Goal: Transaction & Acquisition: Purchase product/service

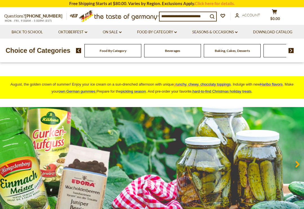
click at [238, 32] on link "Seasons & Occasions dropdown_arrow" at bounding box center [215, 32] width 45 height 6
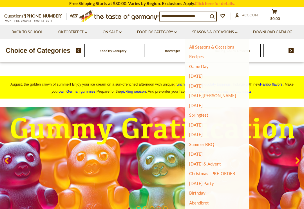
click at [233, 174] on link "Christmas - PRE-ORDER" at bounding box center [212, 173] width 46 height 8
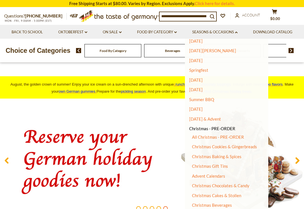
scroll to position [48, 0]
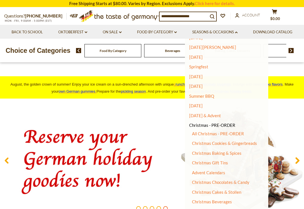
click at [226, 170] on link "Advent Calendars" at bounding box center [208, 172] width 33 height 5
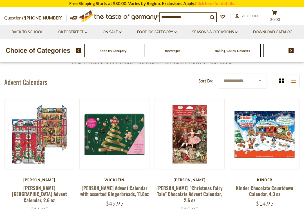
scroll to position [41, 0]
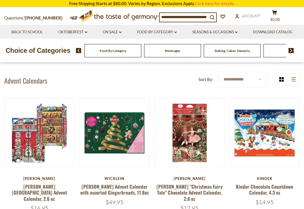
click at [118, 191] on link "Wicklein Advent Calendar with assorted Gingerbreads, 11.8oz" at bounding box center [114, 189] width 69 height 13
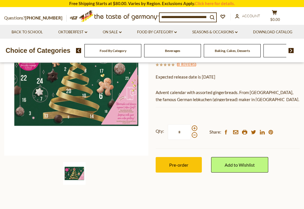
scroll to position [102, 0]
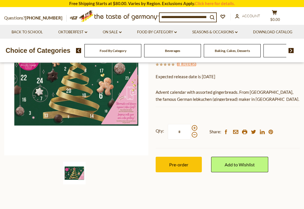
click at [174, 162] on span "Pre-order" at bounding box center [178, 164] width 19 height 5
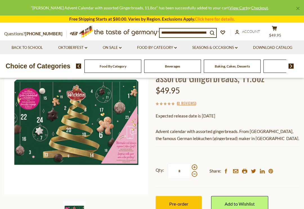
scroll to position [0, 0]
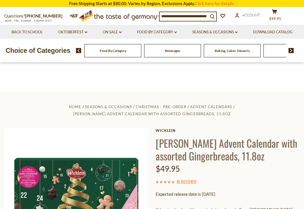
click at [246, 17] on link "account Account" at bounding box center [247, 15] width 25 height 6
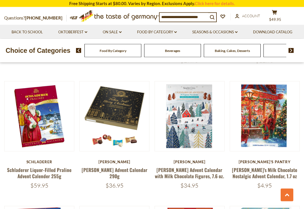
scroll to position [319, 0]
click at [39, 130] on link at bounding box center [39, 116] width 59 height 59
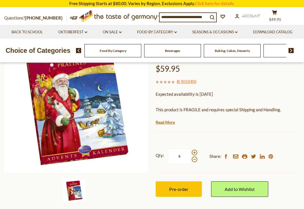
scroll to position [84, 0]
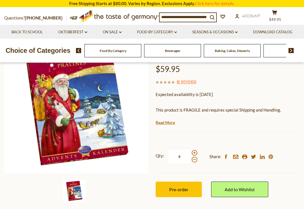
click at [165, 120] on link "Read More" at bounding box center [165, 123] width 19 height 6
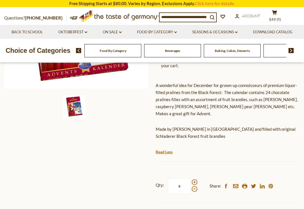
scroll to position [173, 0]
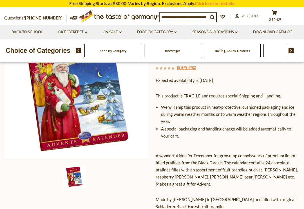
scroll to position [0, 0]
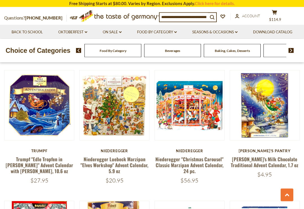
scroll to position [846, 0]
click at [187, 21] on button "Quick View" at bounding box center [190, 15] width 38 height 13
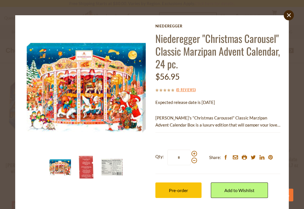
click at [173, 187] on span "Pre-order" at bounding box center [178, 189] width 19 height 5
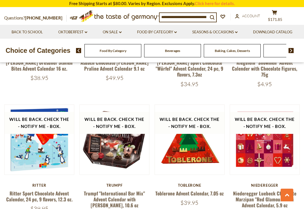
scroll to position [1074, 0]
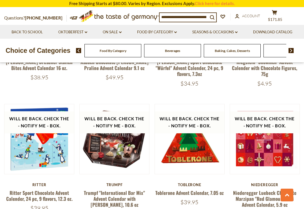
click at [31, 55] on button "Quick View" at bounding box center [39, 49] width 38 height 13
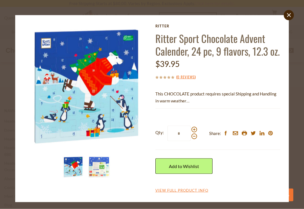
scroll to position [1537, 0]
click at [169, 169] on link "Add to Wishlist" at bounding box center [184, 166] width 57 height 16
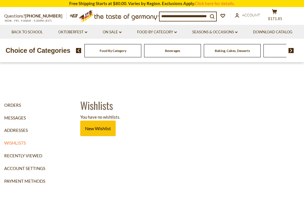
click at [95, 125] on link "New Wishlist" at bounding box center [98, 128] width 36 height 16
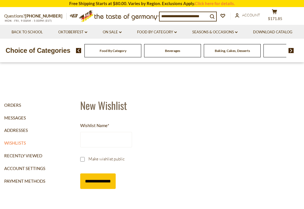
click at [87, 141] on input "Wishlist Name *" at bounding box center [106, 140] width 52 height 16
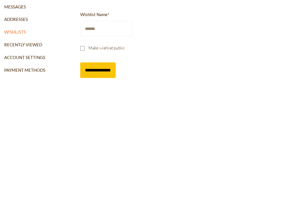
type input "******"
click at [97, 173] on input "**********" at bounding box center [98, 181] width 36 height 16
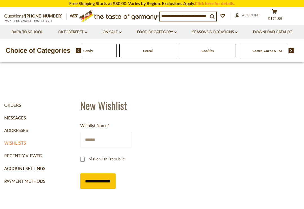
click at [235, 29] on link "Seasons & Occasions dropdown_arrow" at bounding box center [215, 32] width 45 height 6
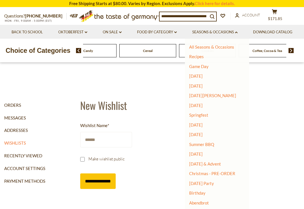
click at [223, 173] on link "Christmas - PRE-ORDER" at bounding box center [212, 173] width 46 height 8
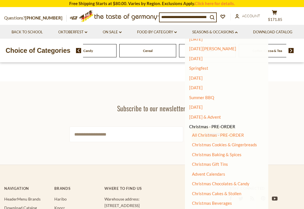
scroll to position [47, 0]
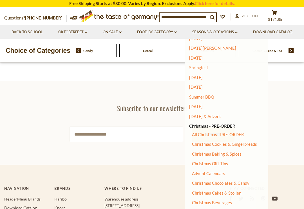
click at [226, 171] on link "Advent Calendars" at bounding box center [208, 173] width 33 height 5
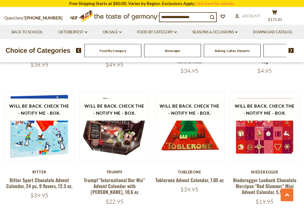
scroll to position [1086, 0]
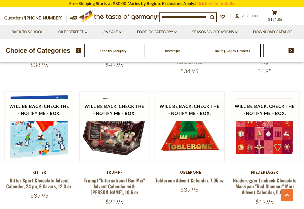
click at [42, 43] on button "Quick View" at bounding box center [39, 36] width 38 height 13
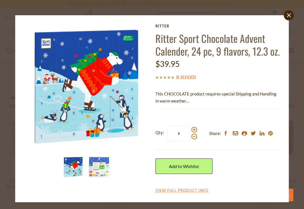
click at [173, 164] on link "Add to Wishlist" at bounding box center [184, 166] width 57 height 16
click at [172, 165] on link "Add to Wishlist" at bounding box center [184, 166] width 57 height 16
click at [168, 164] on link "Add to Wishlist" at bounding box center [184, 166] width 57 height 16
click at [167, 185] on link "Advent" at bounding box center [174, 185] width 14 height 5
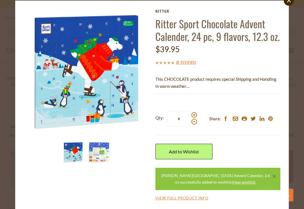
scroll to position [14, 0]
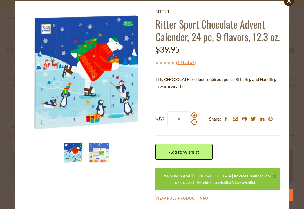
click at [165, 199] on link "View Full Product Info" at bounding box center [182, 198] width 53 height 5
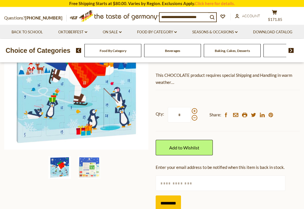
scroll to position [107, 0]
click at [177, 148] on link "Add to Wishlist" at bounding box center [184, 148] width 57 height 16
click at [163, 168] on ul "Advent" at bounding box center [174, 167] width 36 height 16
click at [168, 183] on input "text" at bounding box center [221, 183] width 130 height 16
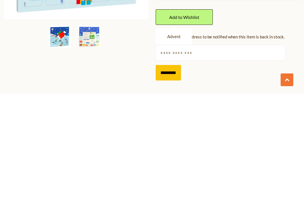
type input "**********"
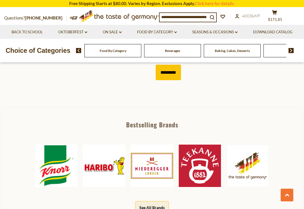
click at [236, 29] on link "Seasons & Occasions dropdown_arrow" at bounding box center [215, 32] width 45 height 6
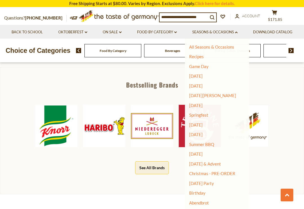
scroll to position [273, 0]
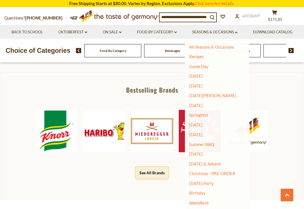
click at [225, 169] on link "Christmas - PRE-ORDER" at bounding box center [212, 173] width 46 height 8
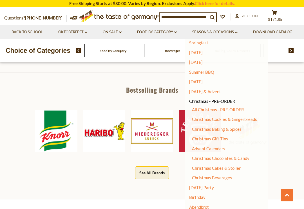
scroll to position [72, 0]
click at [226, 146] on link "Advent Calendars" at bounding box center [208, 148] width 33 height 5
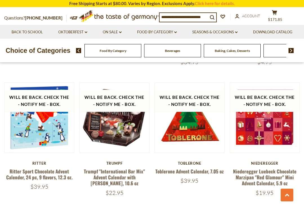
scroll to position [1096, 0]
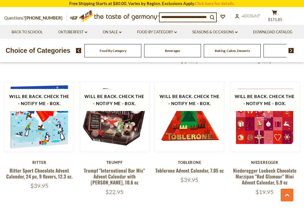
click at [179, 136] on link at bounding box center [190, 116] width 59 height 59
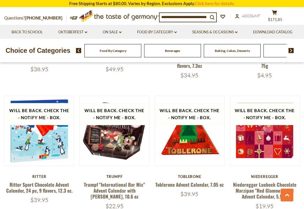
scroll to position [1081, 0]
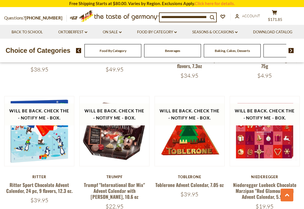
click at [45, 47] on button "Quick View" at bounding box center [39, 41] width 38 height 13
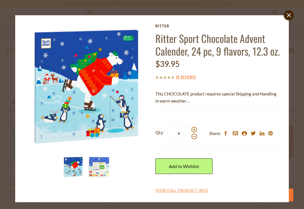
click at [171, 164] on link "Add to Wishlist" at bounding box center [184, 166] width 57 height 16
click at [171, 187] on link "Advent" at bounding box center [174, 185] width 14 height 5
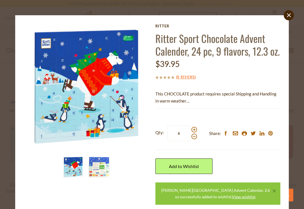
click at [232, 195] on link "View wishlist" at bounding box center [243, 196] width 23 height 5
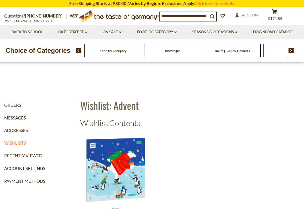
click at [278, 15] on button "cart $171.85" at bounding box center [274, 16] width 17 height 14
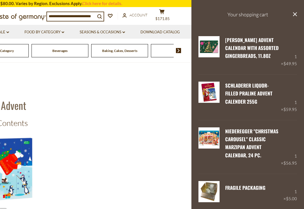
click at [54, 13] on input at bounding box center [71, 16] width 48 height 8
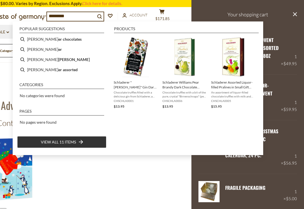
type input "**********"
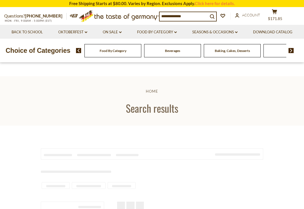
type input "**********"
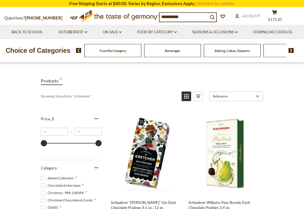
scroll to position [70, 0]
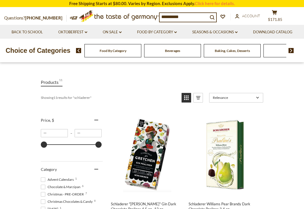
click at [276, 14] on icon "cart" at bounding box center [274, 12] width 5 height 5
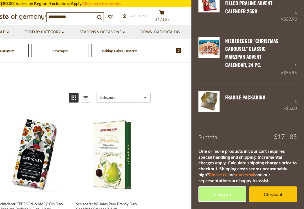
scroll to position [90, 0]
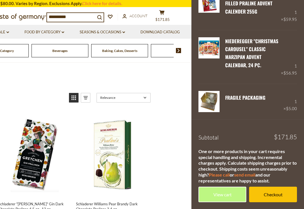
click at [273, 192] on link "Checkout" at bounding box center [274, 194] width 48 height 16
